Goal: Task Accomplishment & Management: Manage account settings

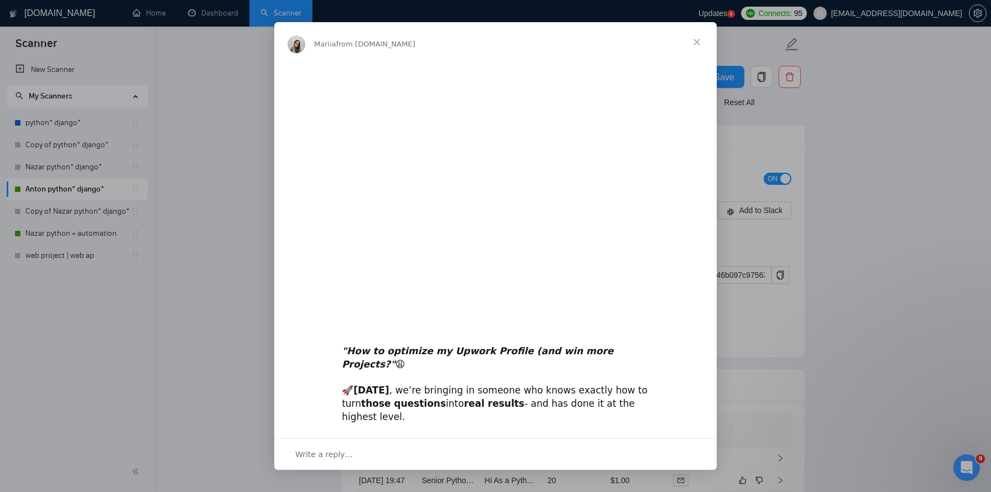
scroll to position [2887, 0]
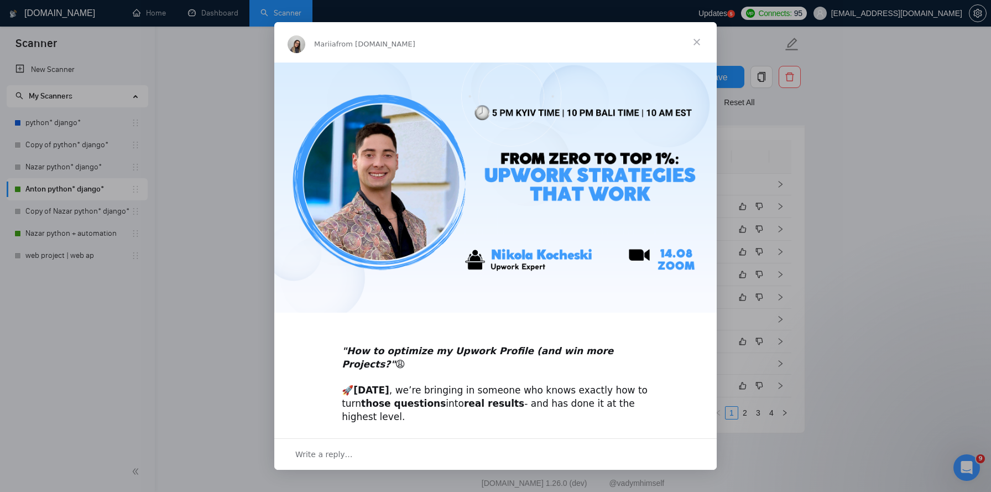
click at [699, 40] on span "Close" at bounding box center [697, 42] width 40 height 40
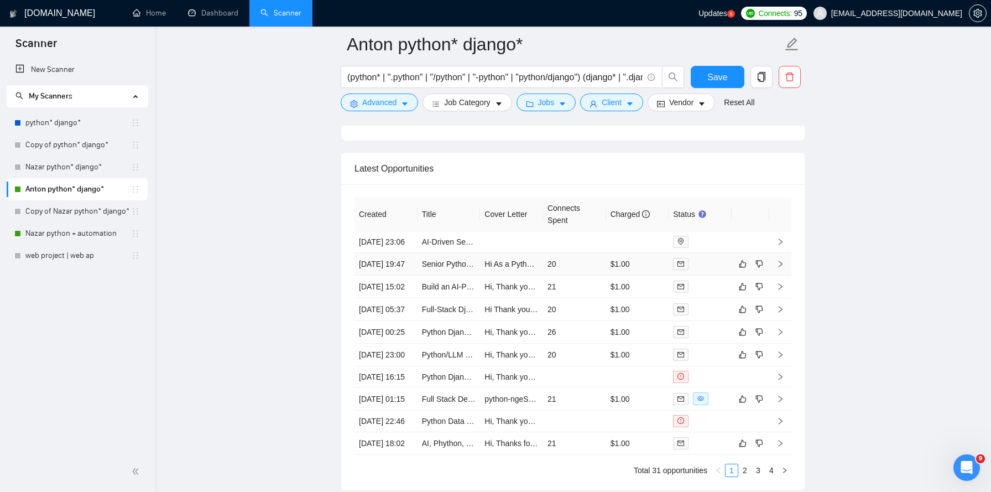
scroll to position [2819, 0]
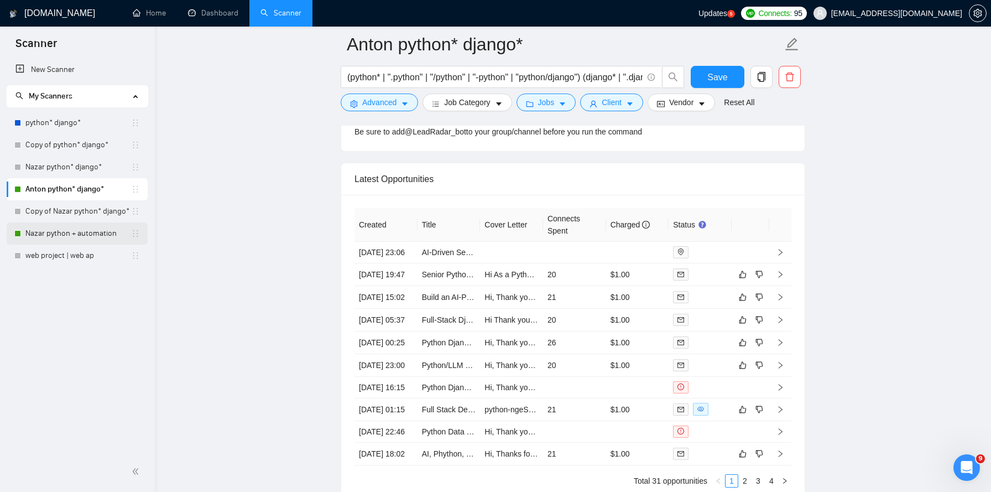
click at [97, 233] on link "Nazar python + automation" at bounding box center [78, 233] width 106 height 22
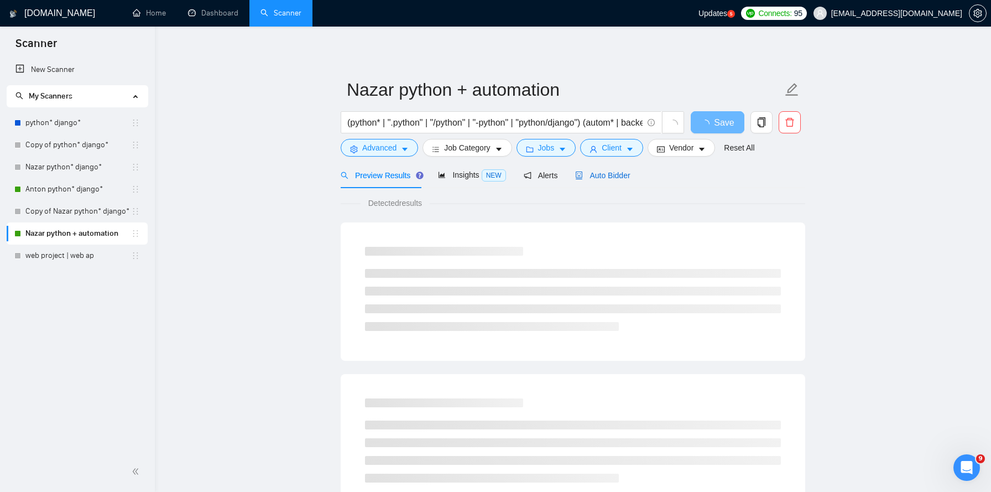
click at [616, 171] on span "Auto Bidder" at bounding box center [602, 175] width 55 height 9
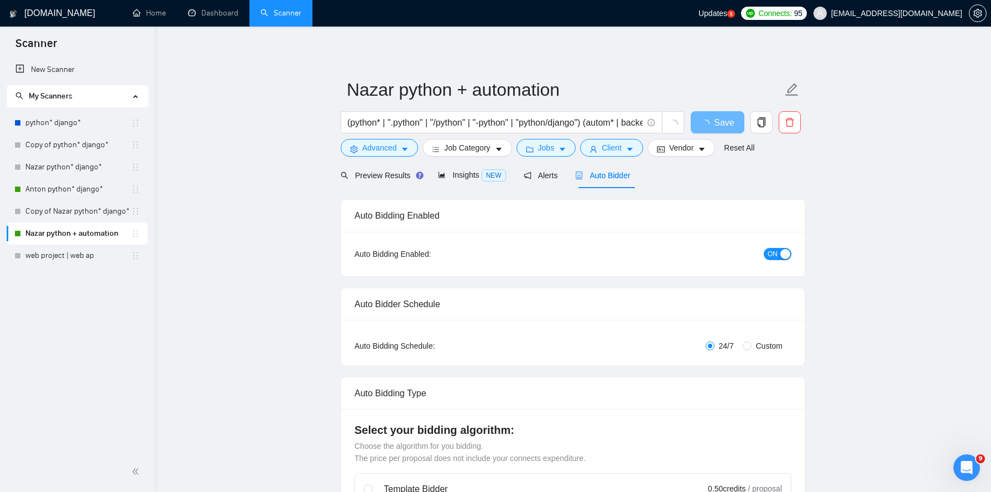
checkbox input "true"
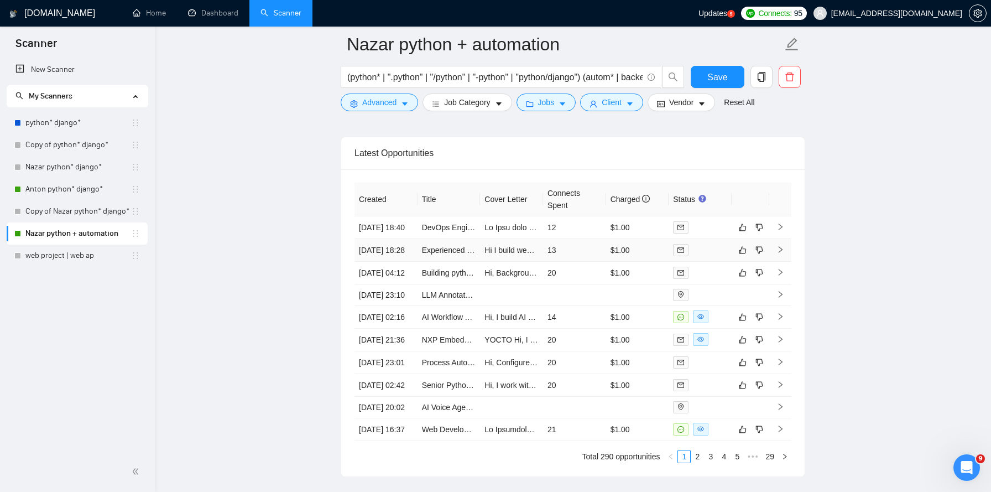
scroll to position [2856, 0]
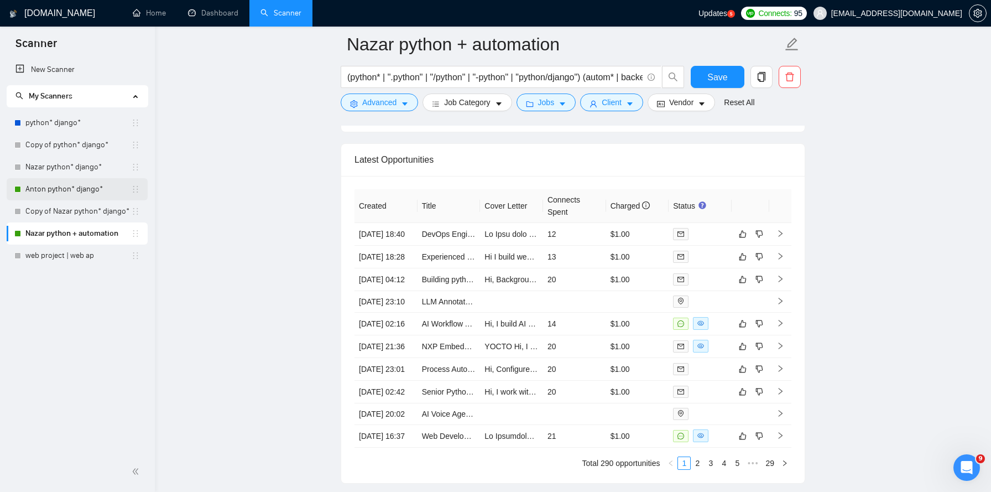
click at [81, 193] on link "Anton python* django*" at bounding box center [78, 189] width 106 height 22
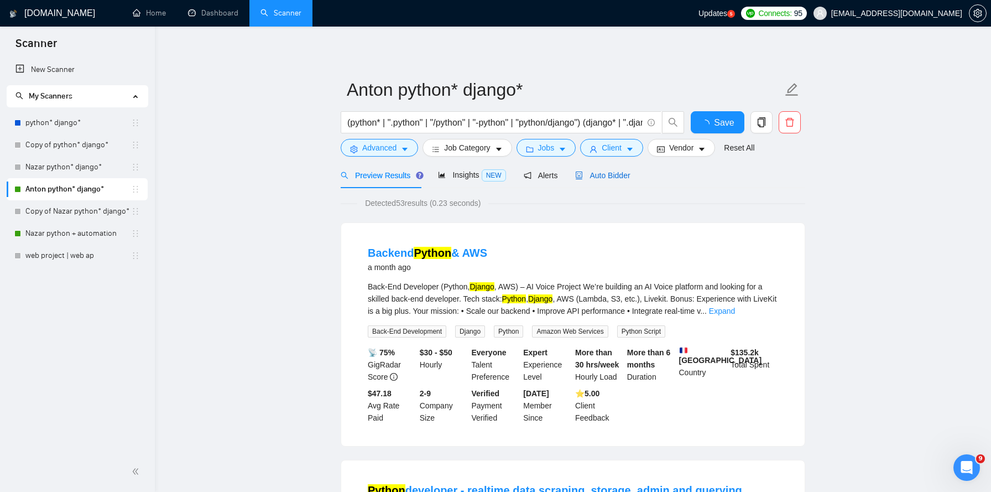
click at [630, 175] on span "Auto Bidder" at bounding box center [602, 175] width 55 height 9
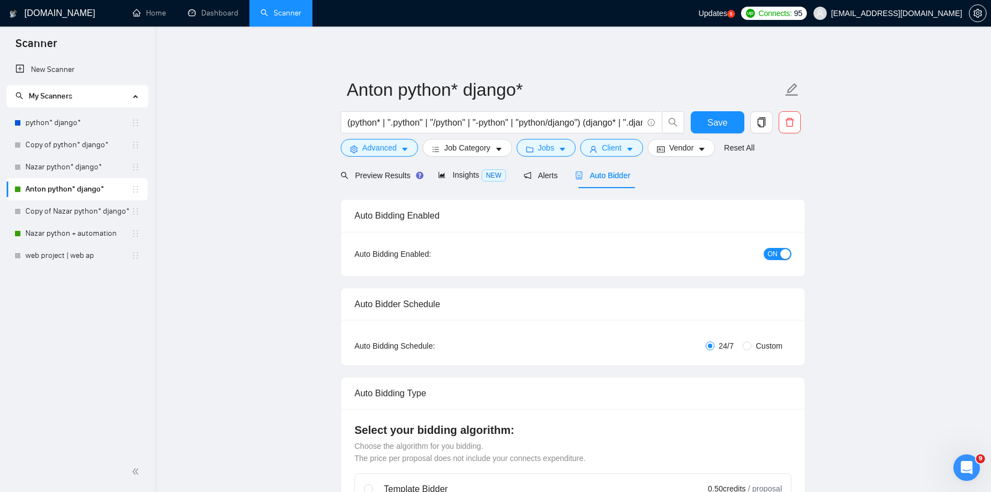
checkbox input "true"
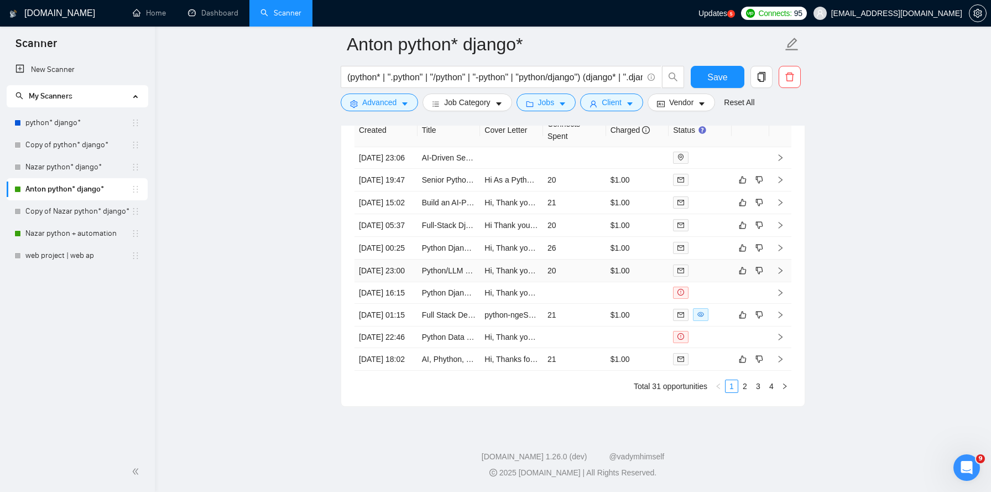
scroll to position [3010, 0]
